Goal: Task Accomplishment & Management: Complete application form

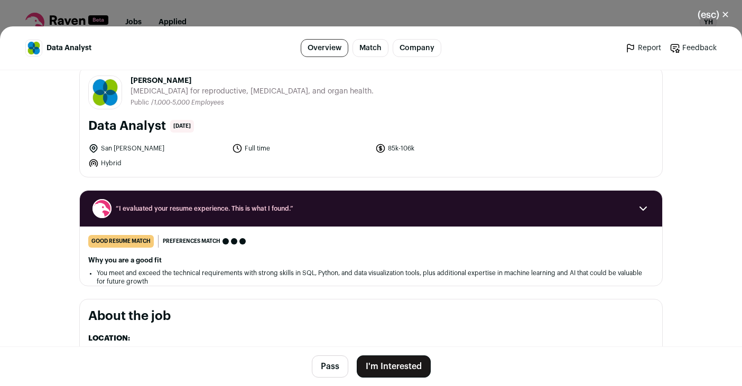
scroll to position [18, 0]
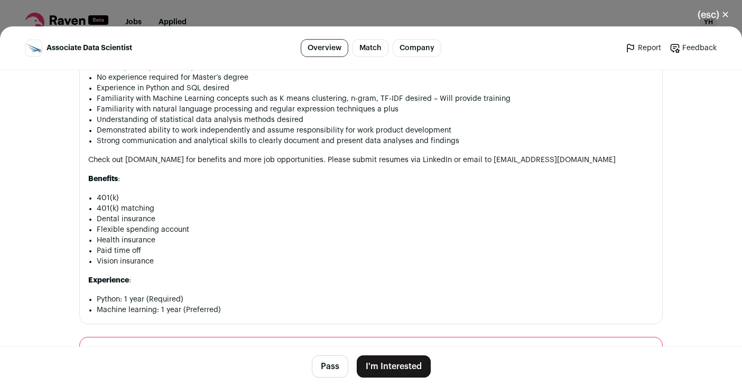
scroll to position [506, 0]
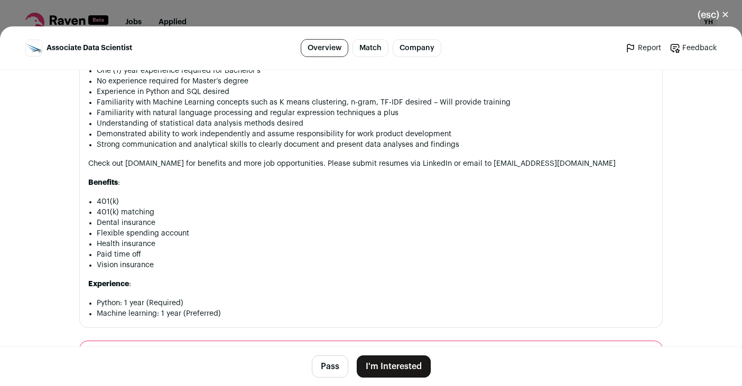
click at [401, 364] on button "I'm Interested" at bounding box center [393, 366] width 74 height 22
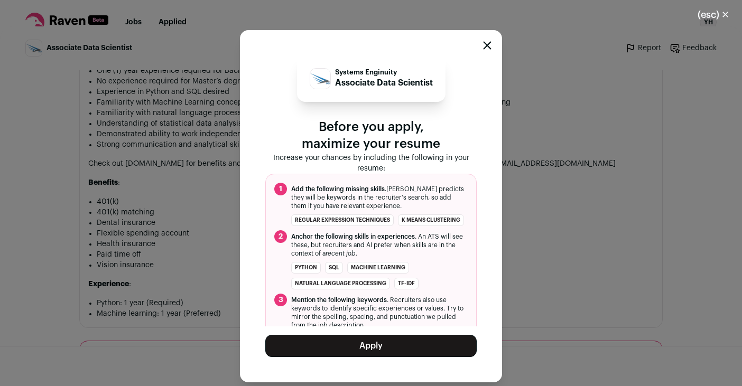
click at [397, 342] on button "Apply" at bounding box center [370, 346] width 211 height 22
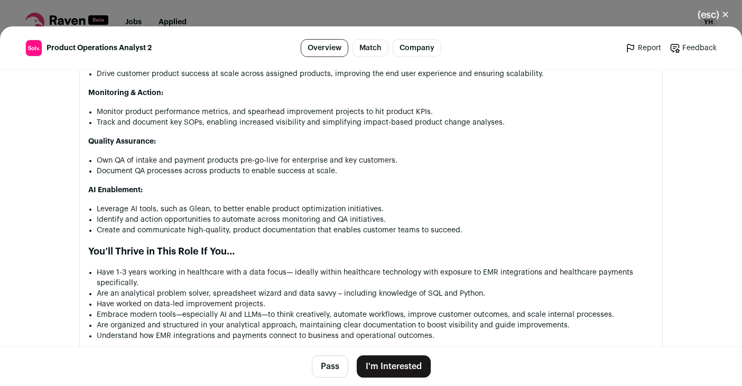
scroll to position [494, 0]
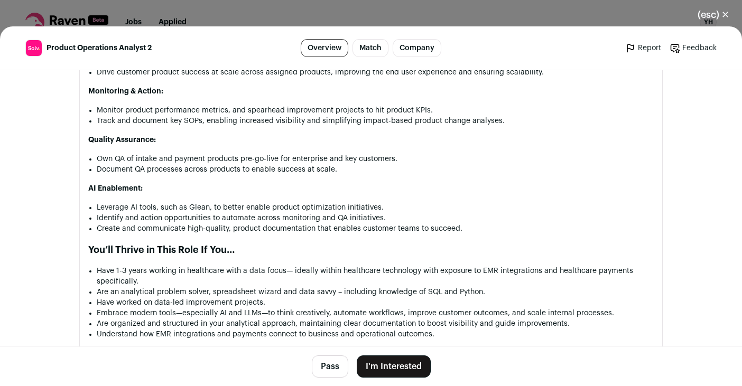
click at [409, 363] on button "I'm Interested" at bounding box center [393, 366] width 74 height 22
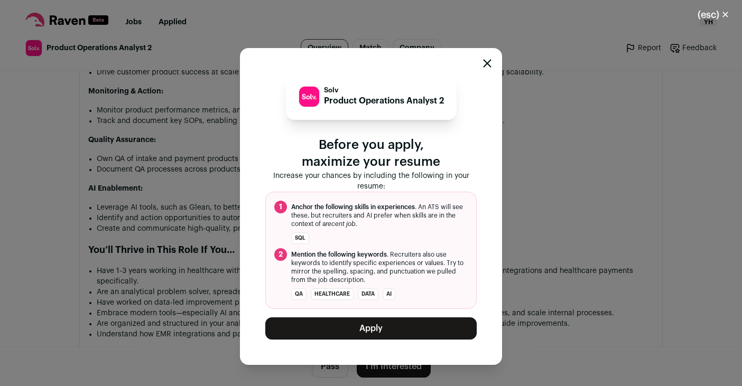
click at [409, 344] on div "Solv Product Operations Analyst 2 Before you apply, maximize your resume Increa…" at bounding box center [371, 206] width 262 height 317
click at [409, 332] on button "Apply" at bounding box center [370, 328] width 211 height 22
